Goal: Navigation & Orientation: Find specific page/section

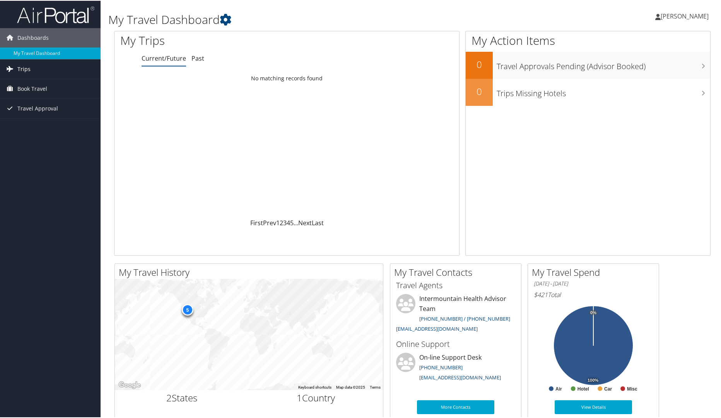
click at [29, 70] on span "Trips" at bounding box center [23, 68] width 13 height 19
click at [66, 83] on link "Current/Future Trips" at bounding box center [50, 84] width 101 height 12
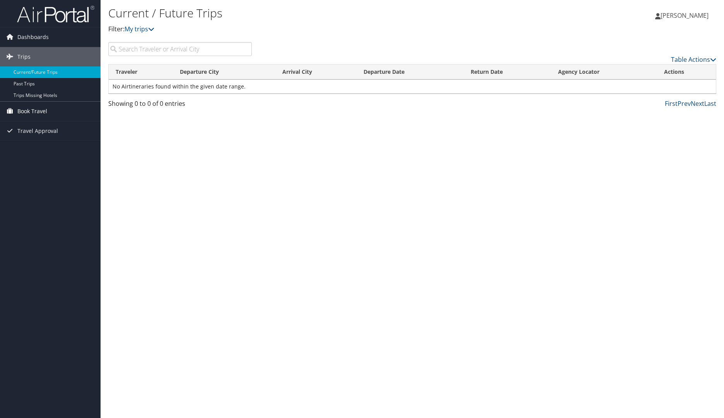
click at [33, 108] on span "Book Travel" at bounding box center [32, 111] width 30 height 19
click at [70, 148] on link "Book/Manage Online Trips" at bounding box center [50, 150] width 101 height 12
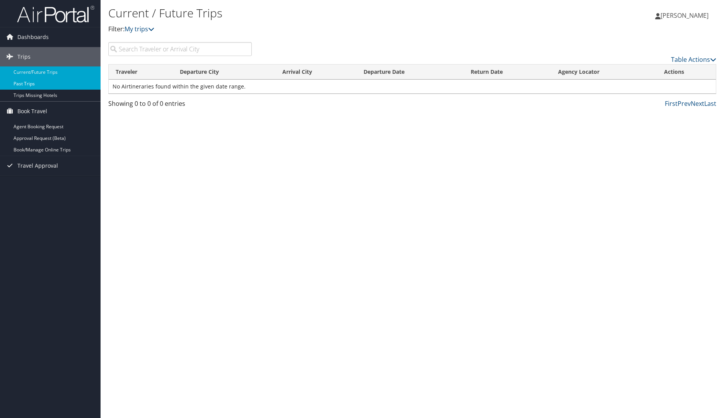
click at [24, 81] on link "Past Trips" at bounding box center [50, 84] width 101 height 12
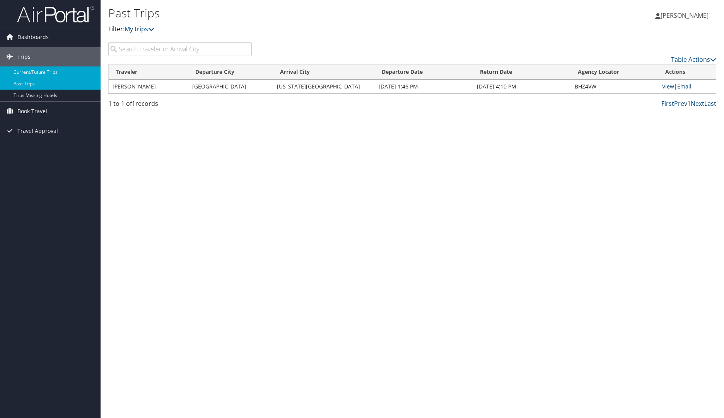
click at [24, 68] on link "Current/Future Trips" at bounding box center [50, 73] width 101 height 12
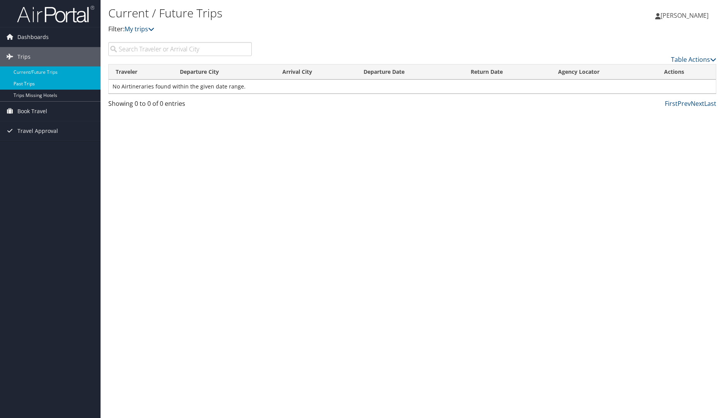
click at [29, 81] on link "Past Trips" at bounding box center [50, 84] width 101 height 12
